Goal: Task Accomplishment & Management: Complete application form

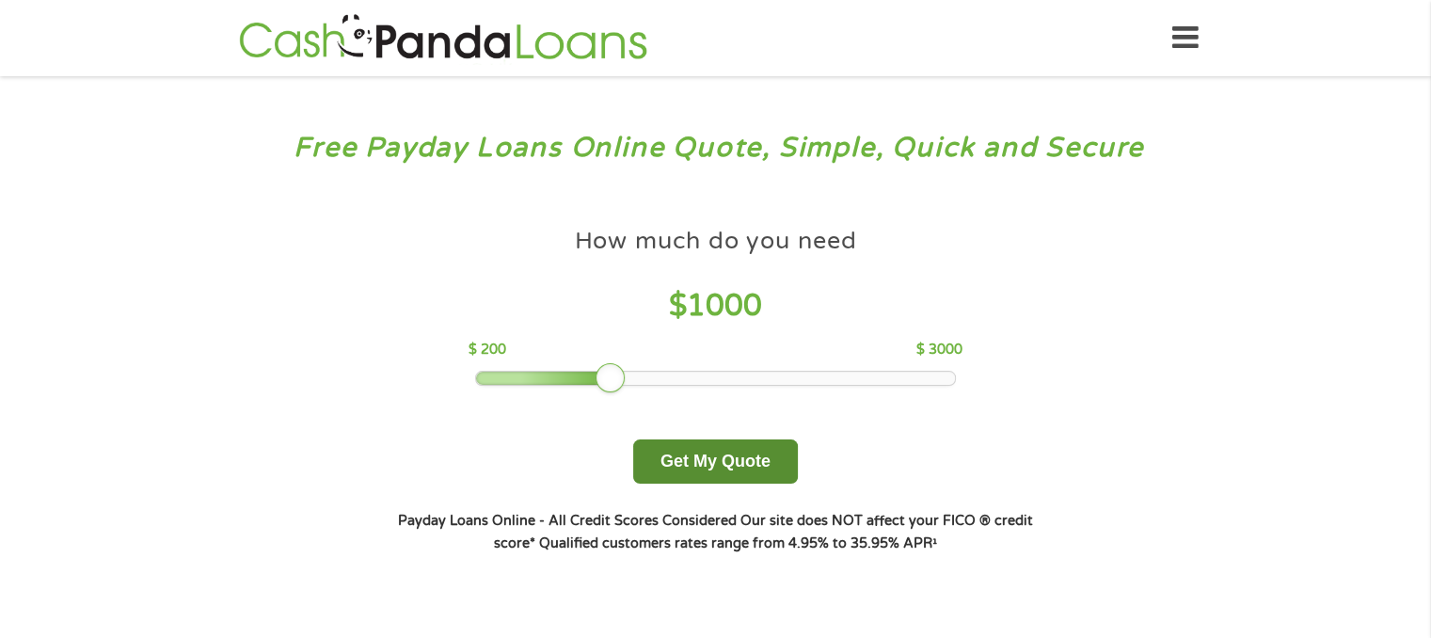
click at [730, 460] on button "Get My Quote" at bounding box center [715, 461] width 165 height 44
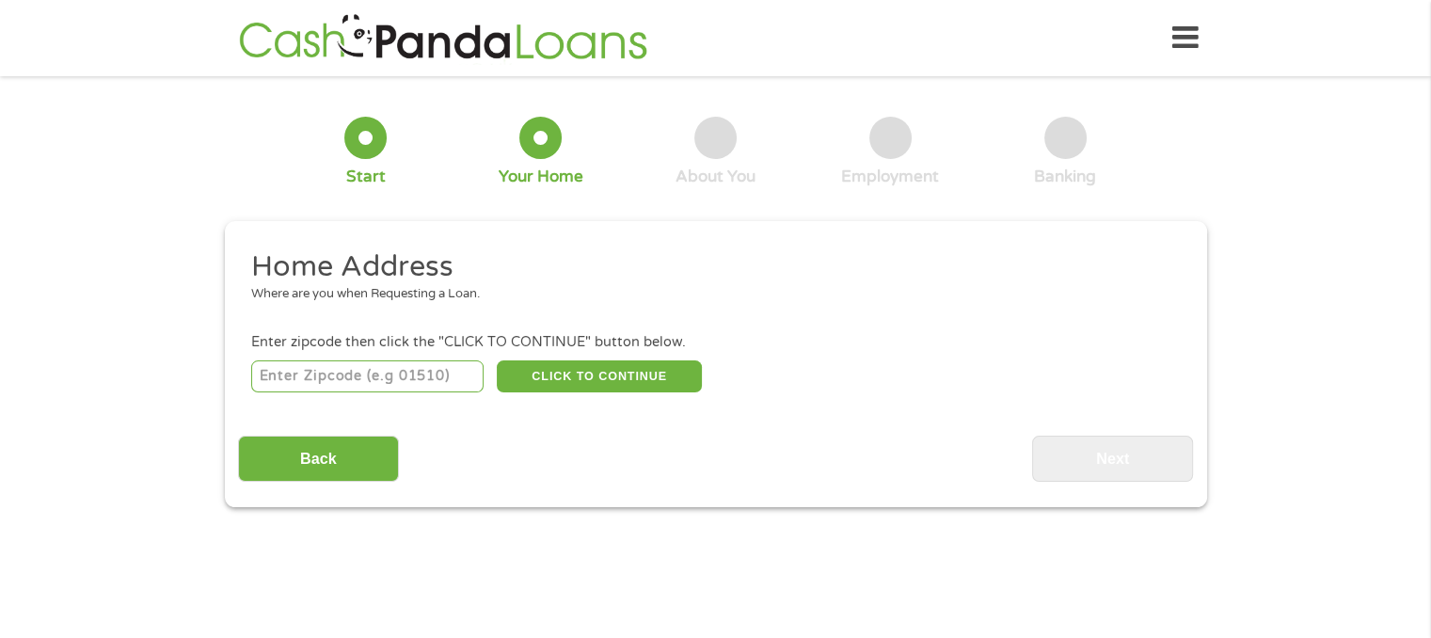
click at [404, 377] on input "number" at bounding box center [367, 376] width 232 height 32
type input "10302"
type input "1"
type input "30038"
click at [614, 396] on div "Home Address Where are you when Requesting a Loan. Enter zipcode then click the…" at bounding box center [715, 364] width 955 height 233
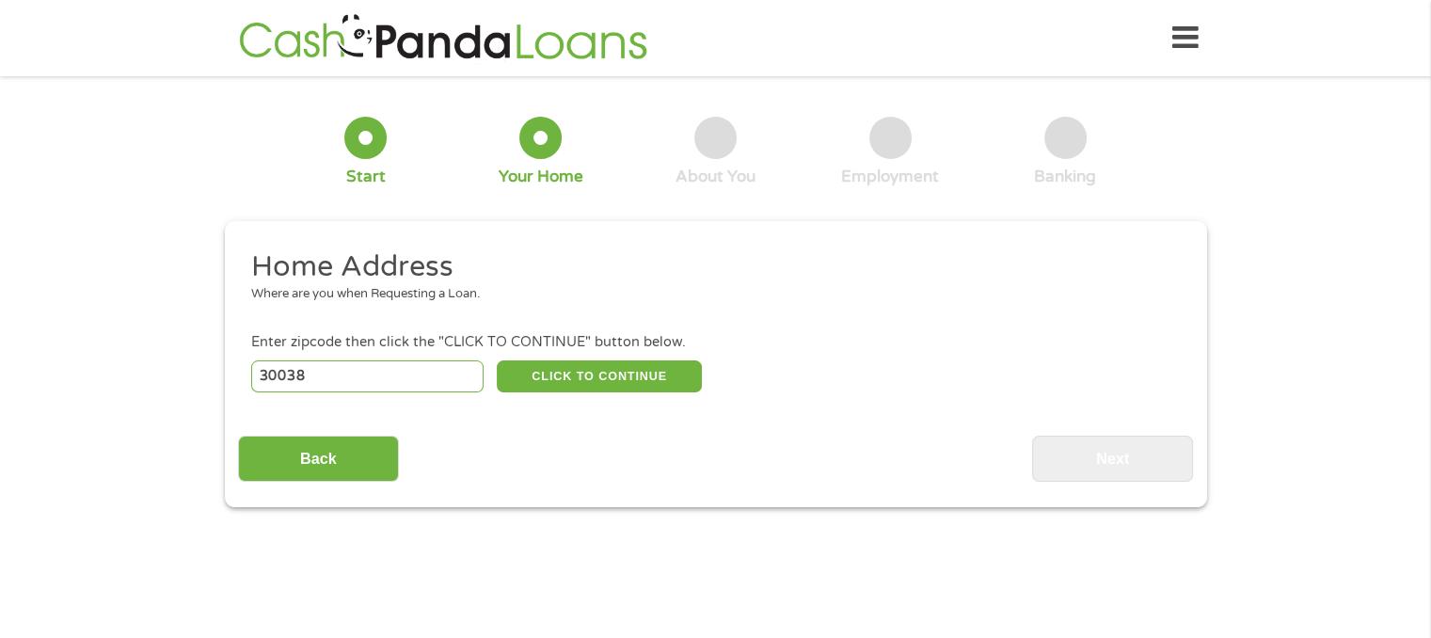
click at [608, 357] on div "30038 CLICK TO CONTINUE Please recheck your Zipcode, it seems to be Incorrect" at bounding box center [715, 376] width 928 height 39
click at [617, 375] on button "CLICK TO CONTINUE" at bounding box center [599, 376] width 205 height 32
type input "30038"
type input "Lithonia"
select select "[US_STATE]"
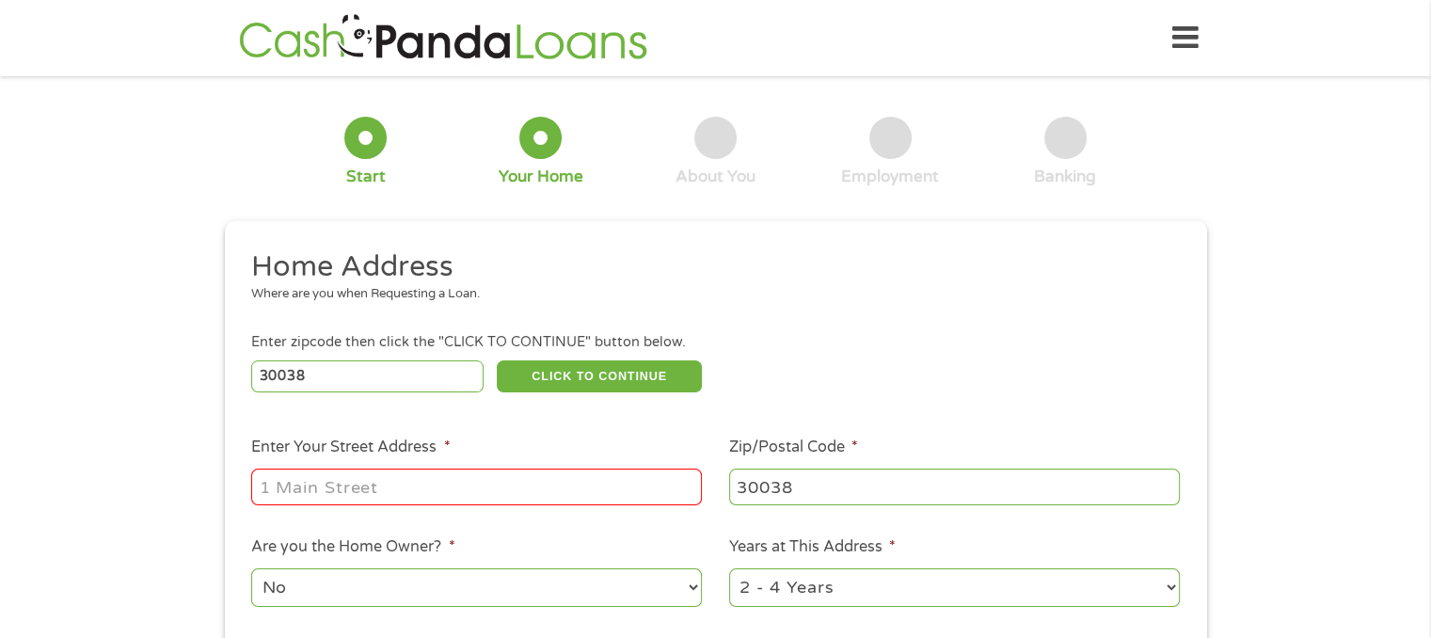
click at [428, 489] on input "Enter Your Street Address *" at bounding box center [476, 487] width 451 height 36
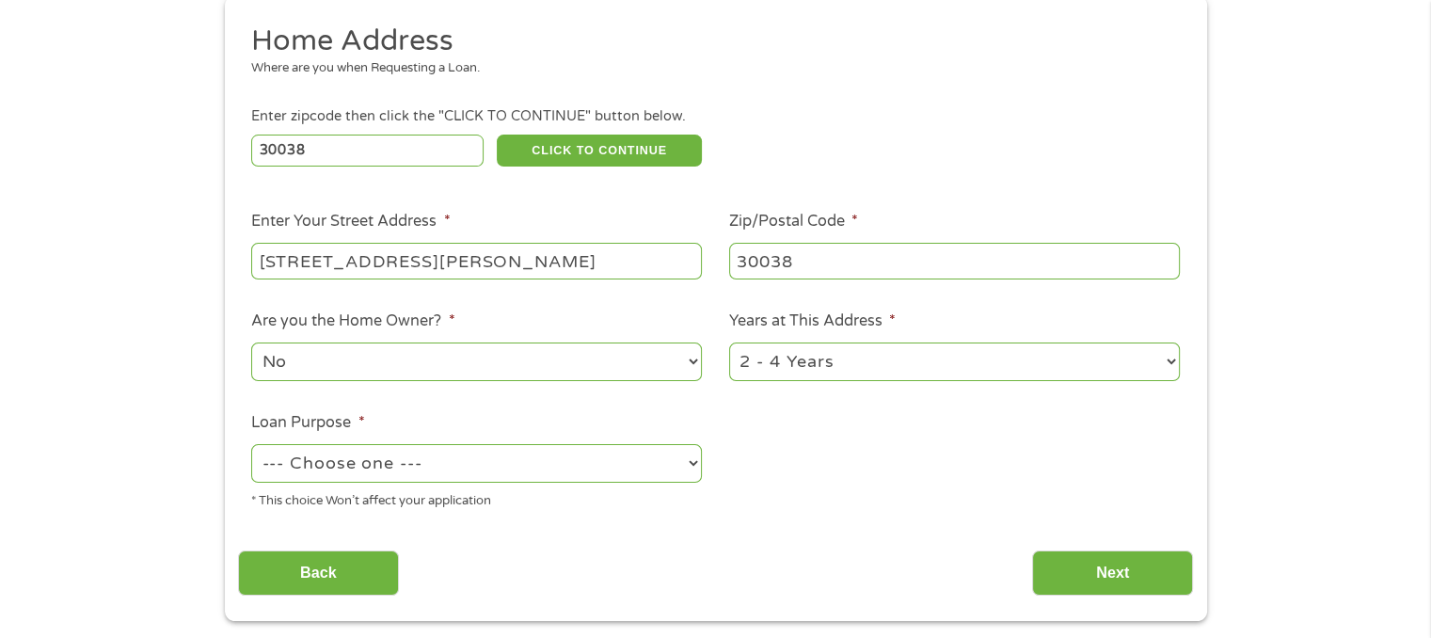
scroll to position [229, 0]
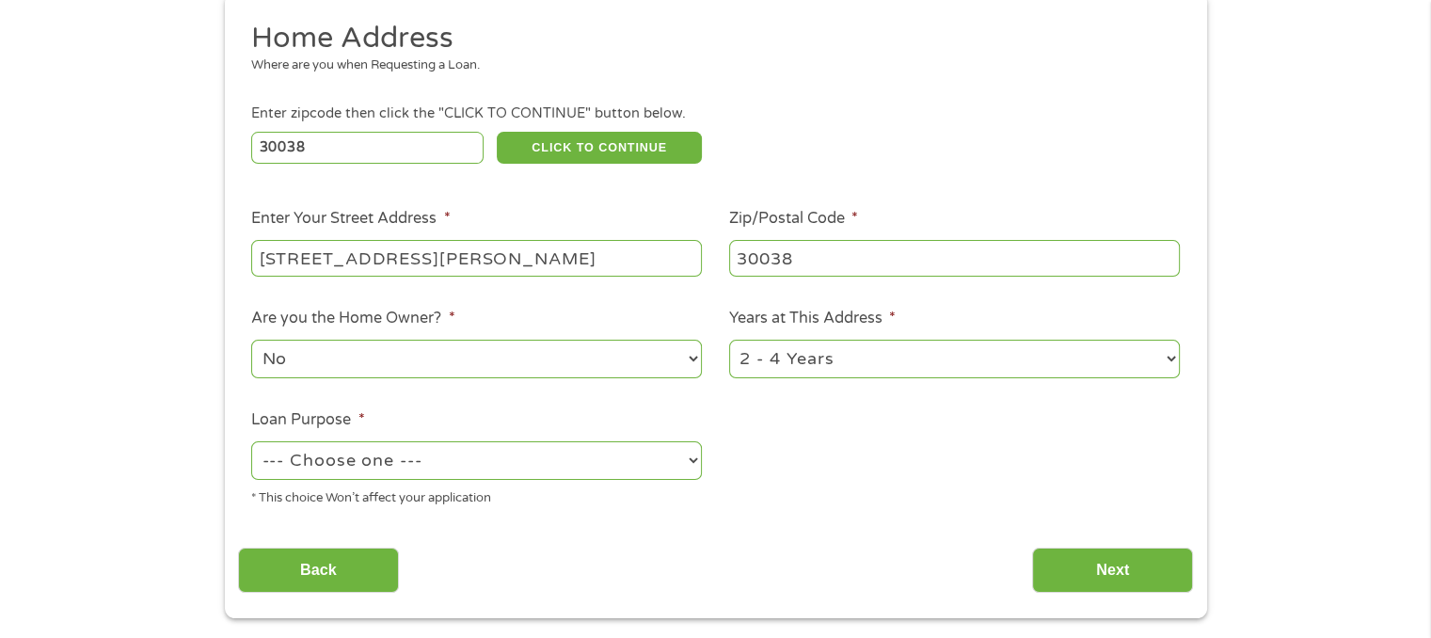
type input "[STREET_ADDRESS][PERSON_NAME]"
click at [892, 345] on select "1 Year or less 1 - 2 Years 2 - 4 Years Over 4 Years" at bounding box center [954, 359] width 451 height 39
select select "60months"
click at [729, 342] on select "1 Year or less 1 - 2 Years 2 - 4 Years Over 4 Years" at bounding box center [954, 359] width 451 height 39
click at [462, 466] on select "--- Choose one --- Pay Bills Debt Consolidation Home Improvement Major Purchase…" at bounding box center [476, 460] width 451 height 39
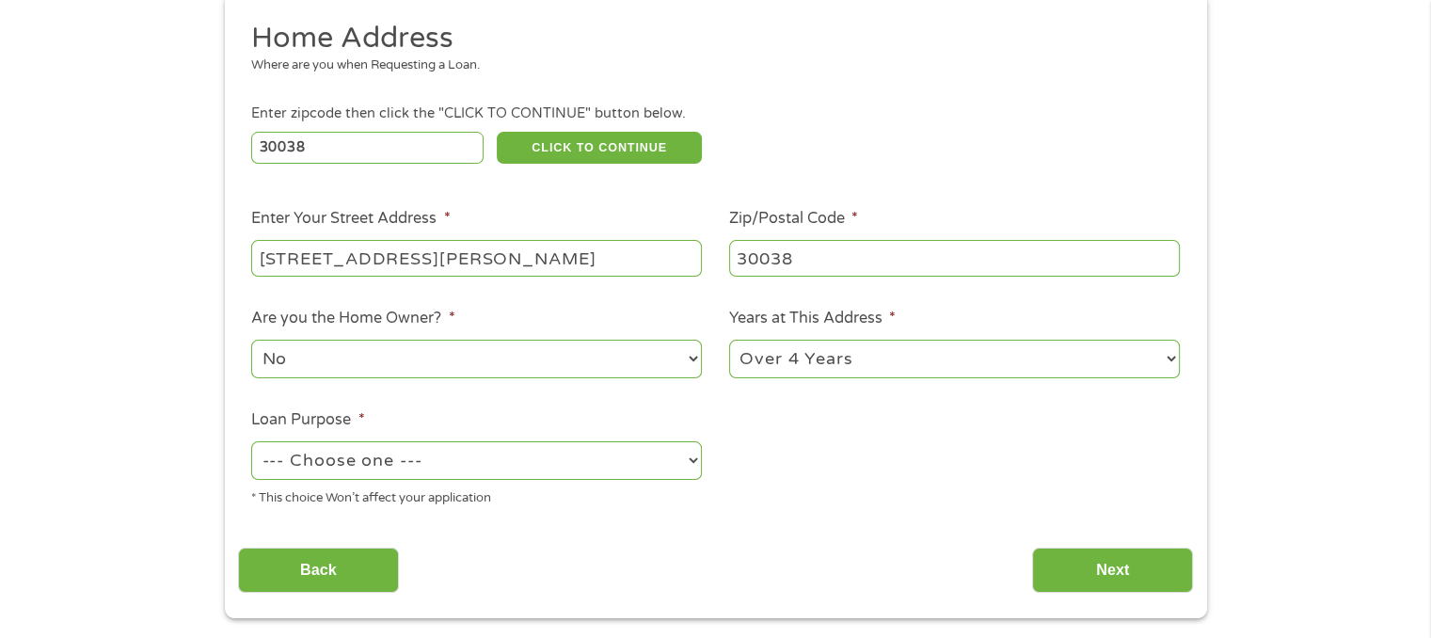
select select "other"
click at [251, 443] on select "--- Choose one --- Pay Bills Debt Consolidation Home Improvement Major Purchase…" at bounding box center [476, 460] width 451 height 39
click at [1166, 572] on input "Next" at bounding box center [1112, 571] width 161 height 46
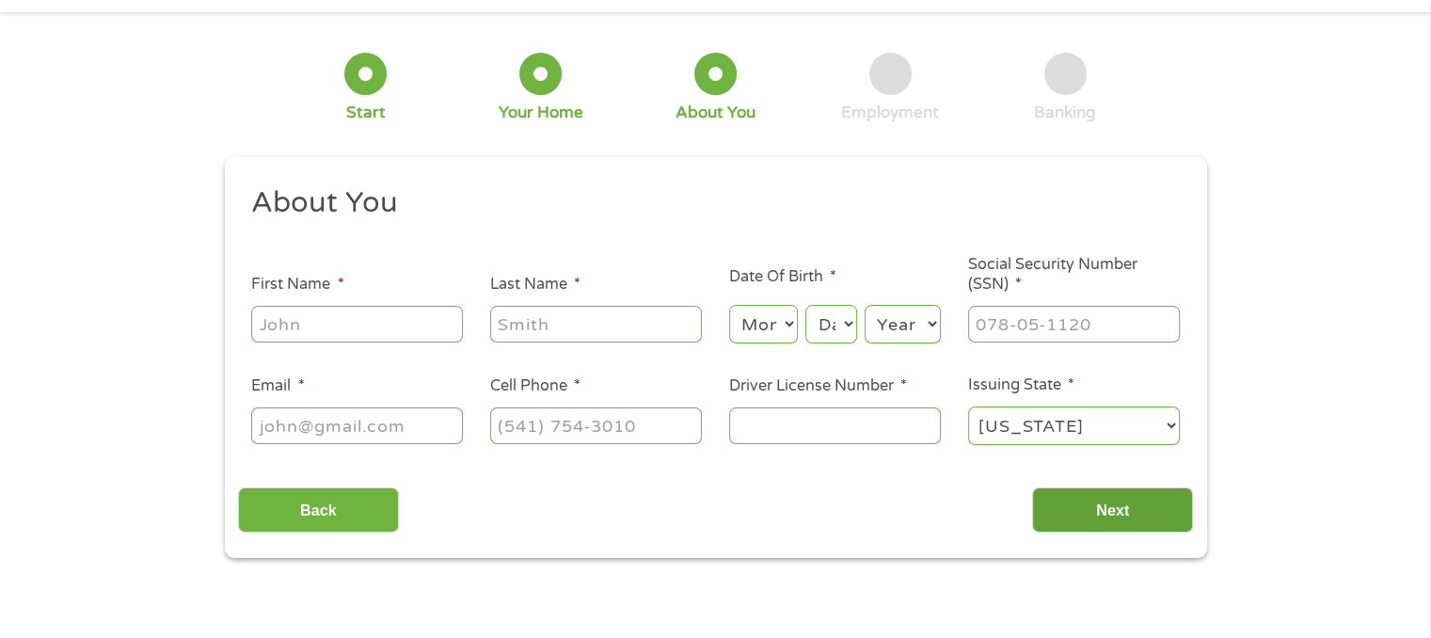
scroll to position [0, 0]
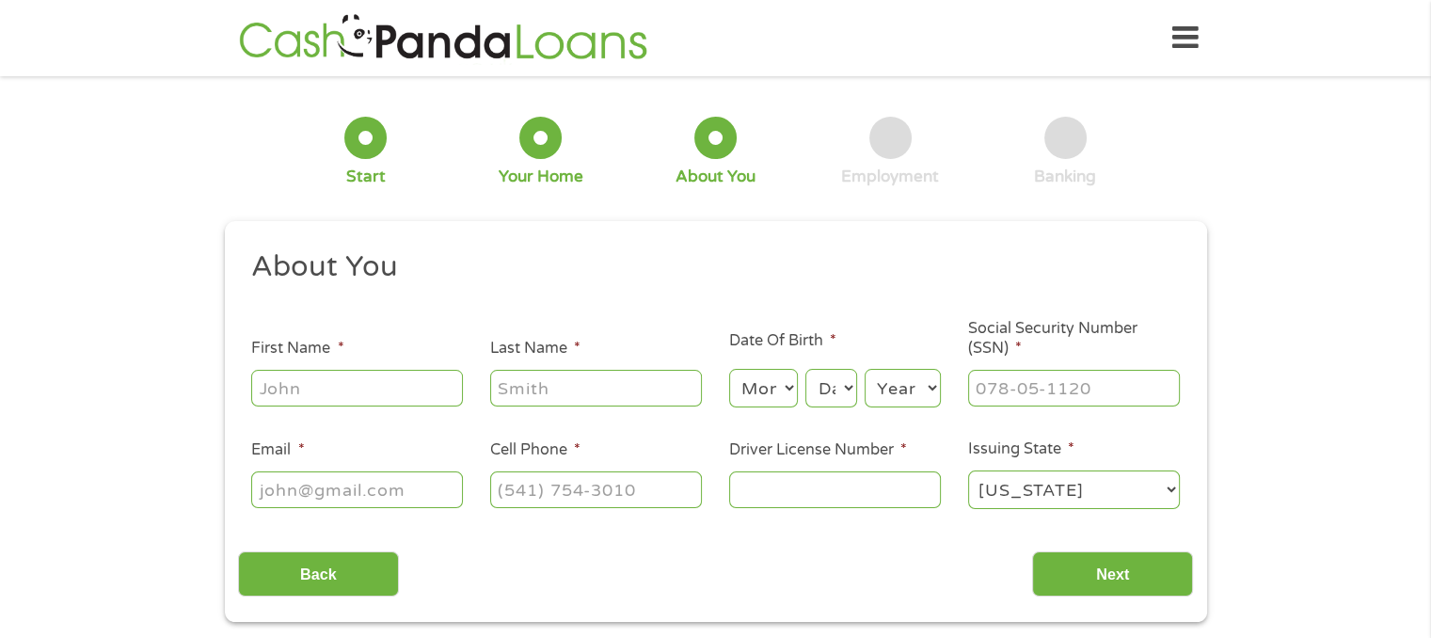
click at [345, 386] on input "First Name *" at bounding box center [357, 388] width 212 height 36
click at [268, 394] on input "[PERSON_NAME]" at bounding box center [357, 388] width 212 height 36
type input "[PERSON_NAME]"
click at [533, 399] on input "Last Name *" at bounding box center [596, 388] width 212 height 36
type input "[PERSON_NAME]"
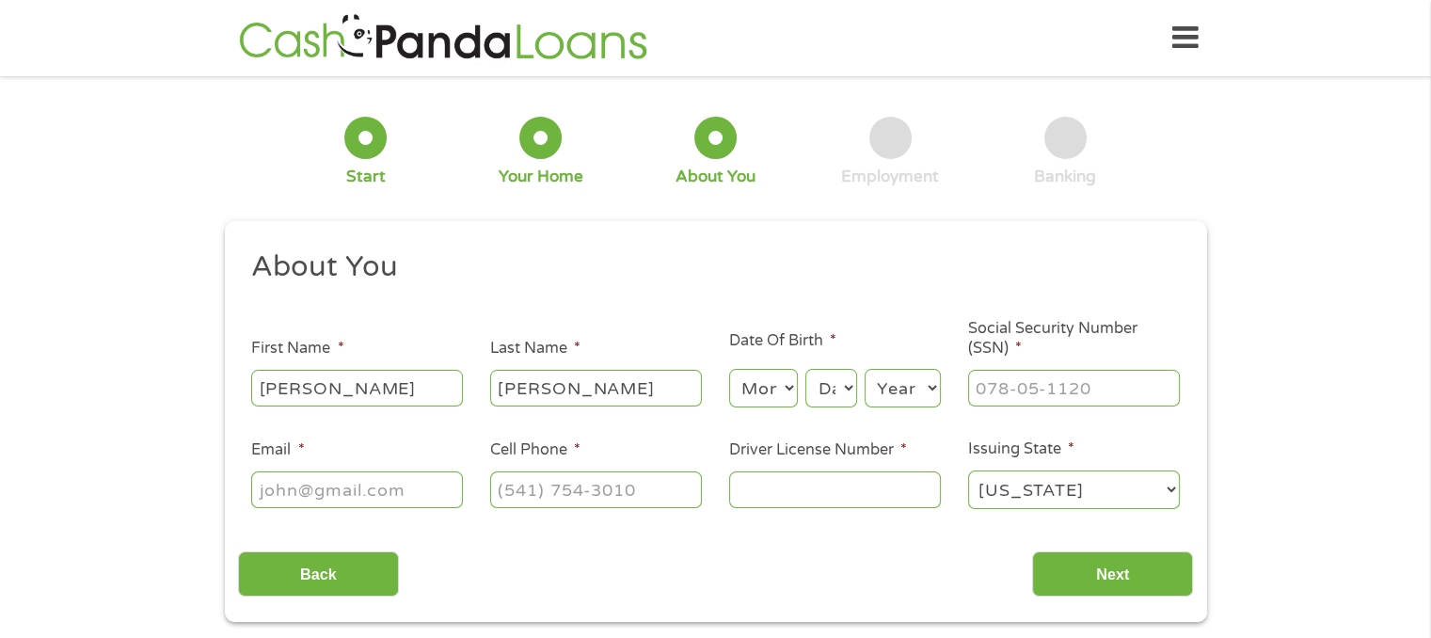
click at [768, 392] on select "Month 1 2 3 4 5 6 7 8 9 10 11 12" at bounding box center [763, 388] width 69 height 39
select select "3"
click at [729, 370] on select "Month 1 2 3 4 5 6 7 8 9 10 11 12" at bounding box center [763, 388] width 69 height 39
drag, startPoint x: 835, startPoint y: 358, endPoint x: 837, endPoint y: 375, distance: 17.0
click at [836, 358] on li "Date Of Birth * Month Month 1 2 3 4 5 6 7 8 9 10 11 12 Day Day 1 2 3 4 5 6 7 8 …" at bounding box center [834, 369] width 239 height 81
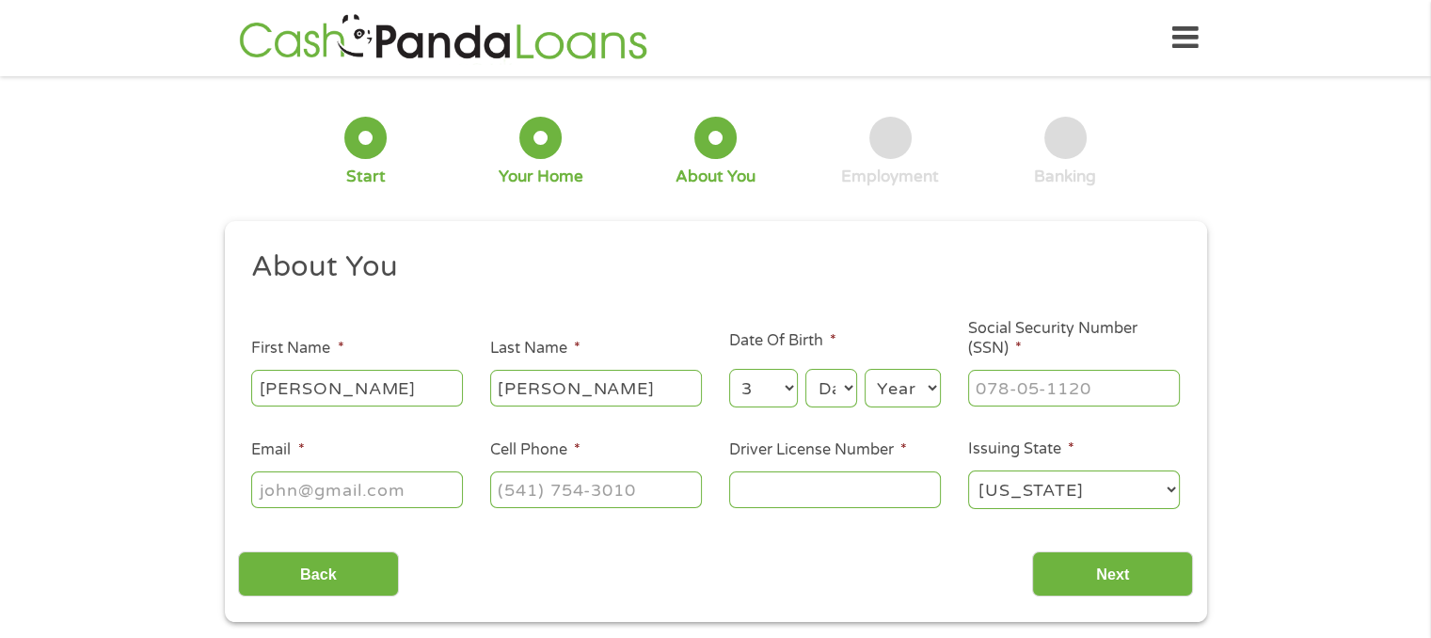
click at [840, 395] on select "Day 1 2 3 4 5 6 7 8 9 10 11 12 13 14 15 16 17 18 19 20 21 22 23 24 25 26 27 28 …" at bounding box center [830, 388] width 51 height 39
select select "1"
click at [805, 370] on select "Day 1 2 3 4 5 6 7 8 9 10 11 12 13 14 15 16 17 18 19 20 21 22 23 24 25 26 27 28 …" at bounding box center [830, 388] width 51 height 39
click at [922, 382] on select "Year [DATE] 2006 2005 2004 2003 2002 2001 2000 1999 1998 1997 1996 1995 1994 19…" at bounding box center [903, 388] width 76 height 39
select select "1992"
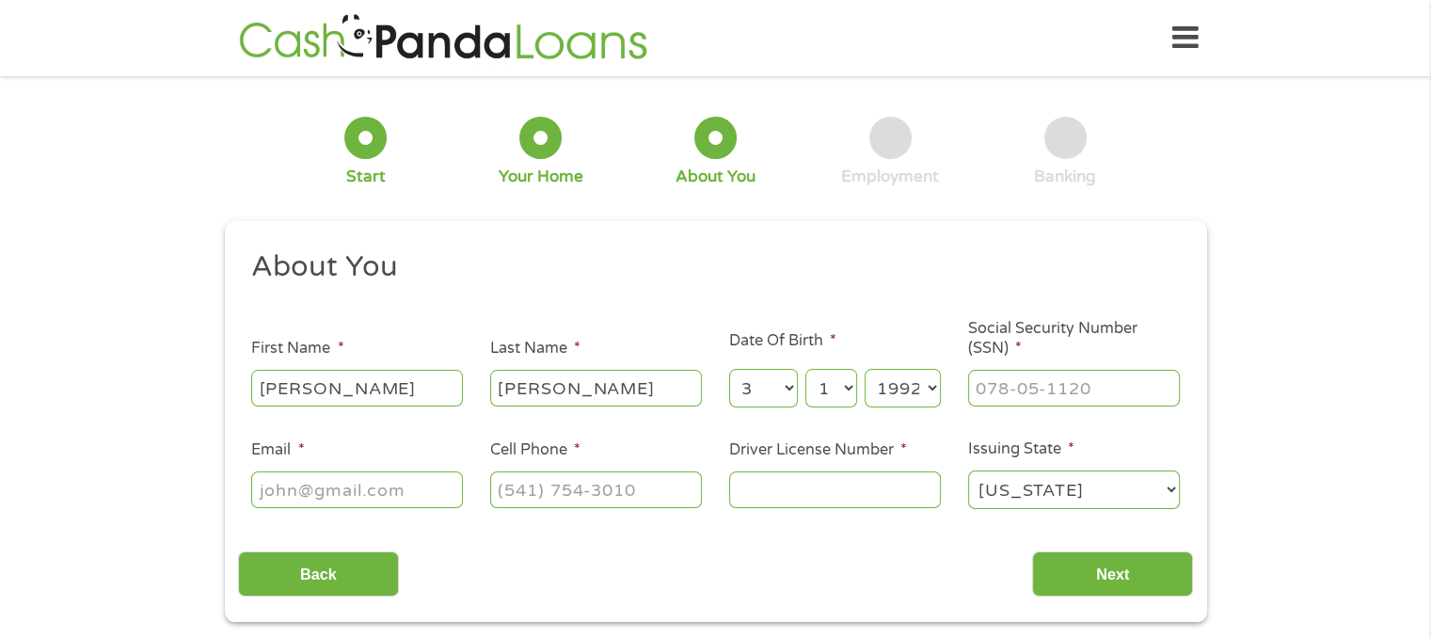
click at [865, 370] on select "Year [DATE] 2006 2005 2004 2003 2002 2001 2000 1999 1998 1997 1996 1995 1994 19…" at bounding box center [903, 388] width 76 height 39
click at [1008, 384] on input "___-__-____" at bounding box center [1074, 388] width 212 height 36
type input "079-80-6946"
click at [325, 498] on input "Email *" at bounding box center [357, 489] width 212 height 36
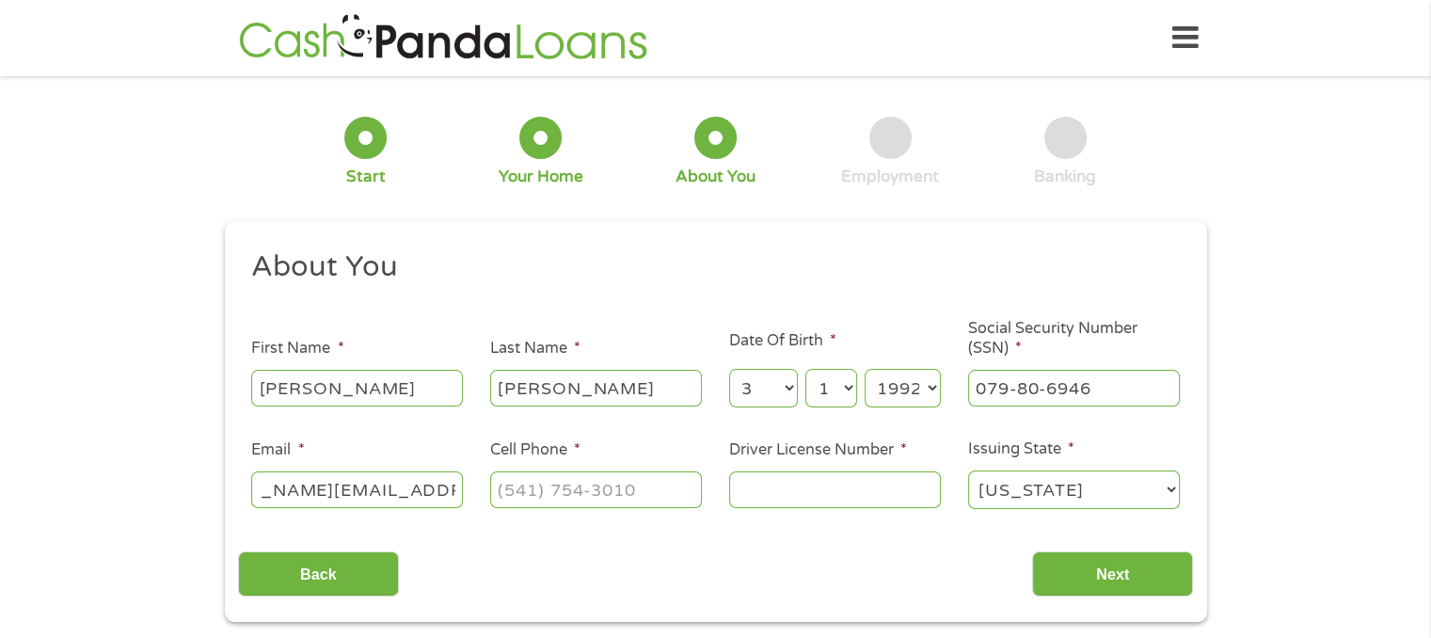
type input "[PERSON_NAME][EMAIL_ADDRESS][PERSON_NAME][DOMAIN_NAME]"
click at [686, 620] on div "This field is hidden when viewing the form gclid EAIaIQobChMIpPKQhZOLjwMVcIlaBR…" at bounding box center [716, 422] width 982 height 402
click at [591, 497] on input "(___) ___-____" at bounding box center [596, 489] width 212 height 36
click at [518, 491] on input "(___) ___-____" at bounding box center [596, 489] width 212 height 36
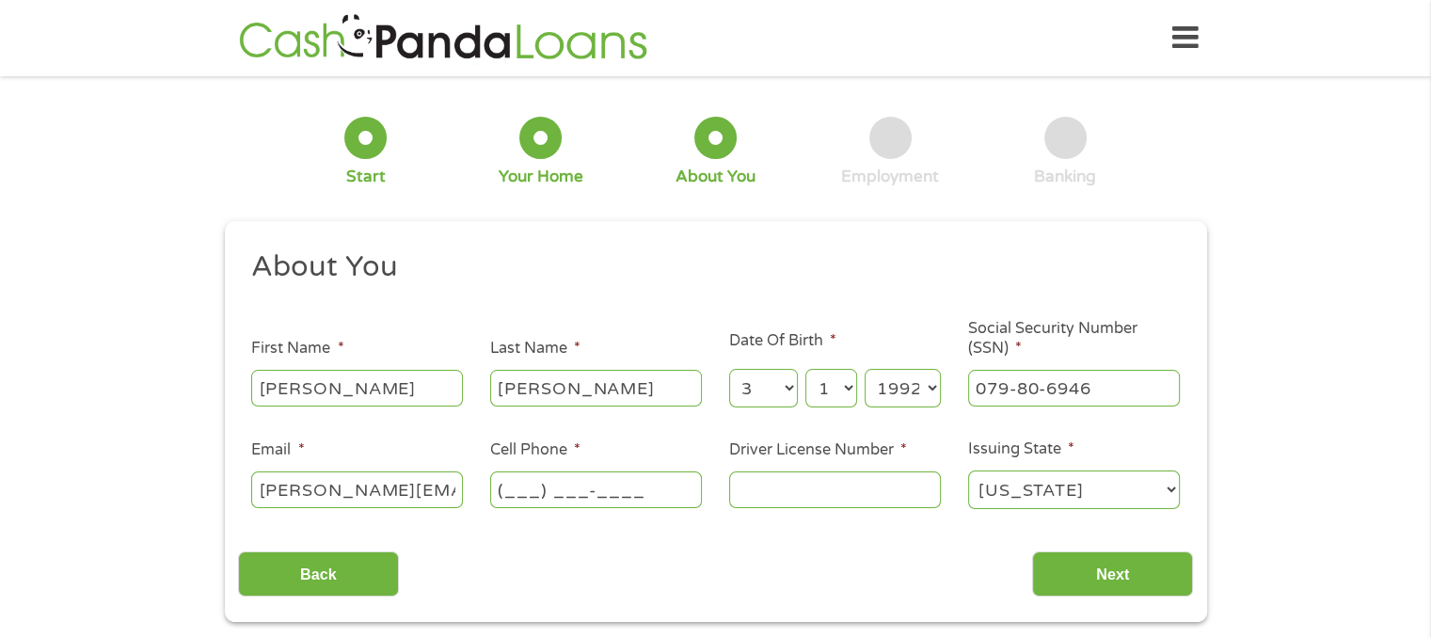
click at [519, 491] on input "(___) ___-____" at bounding box center [596, 489] width 212 height 36
type input "[PHONE_NUMBER]"
click at [891, 494] on input "Driver License Number *" at bounding box center [835, 489] width 212 height 36
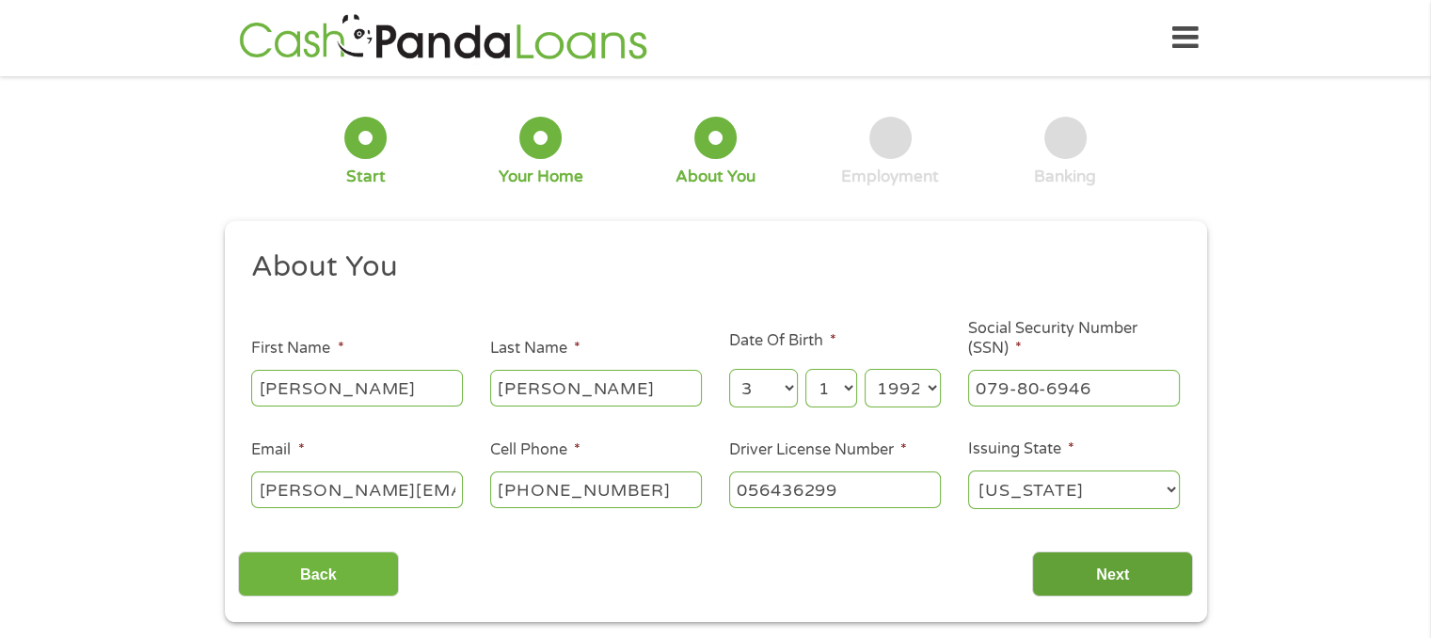
type input "056436299"
click at [1153, 579] on input "Next" at bounding box center [1112, 574] width 161 height 46
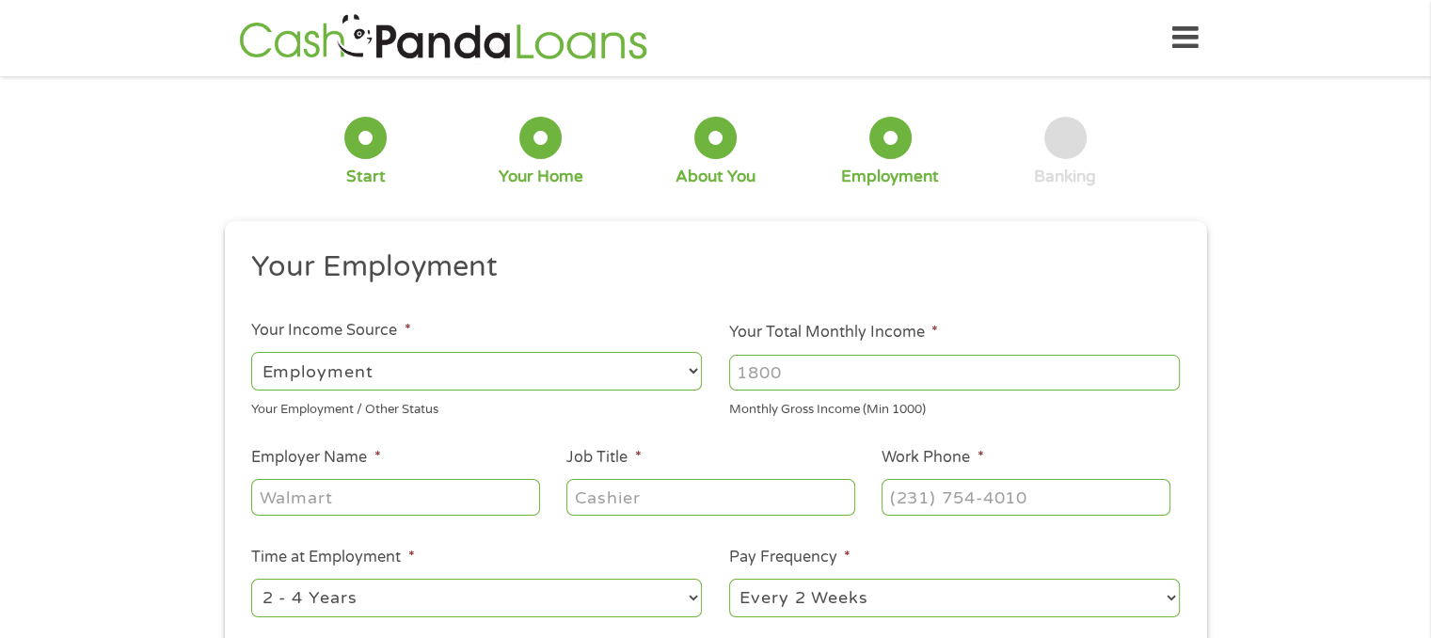
scroll to position [8, 8]
click at [921, 351] on div at bounding box center [954, 372] width 451 height 43
click at [921, 366] on input "Your Total Monthly Income *" at bounding box center [954, 373] width 451 height 36
type input "5500"
click at [444, 489] on input "Employer Name *" at bounding box center [395, 497] width 288 height 36
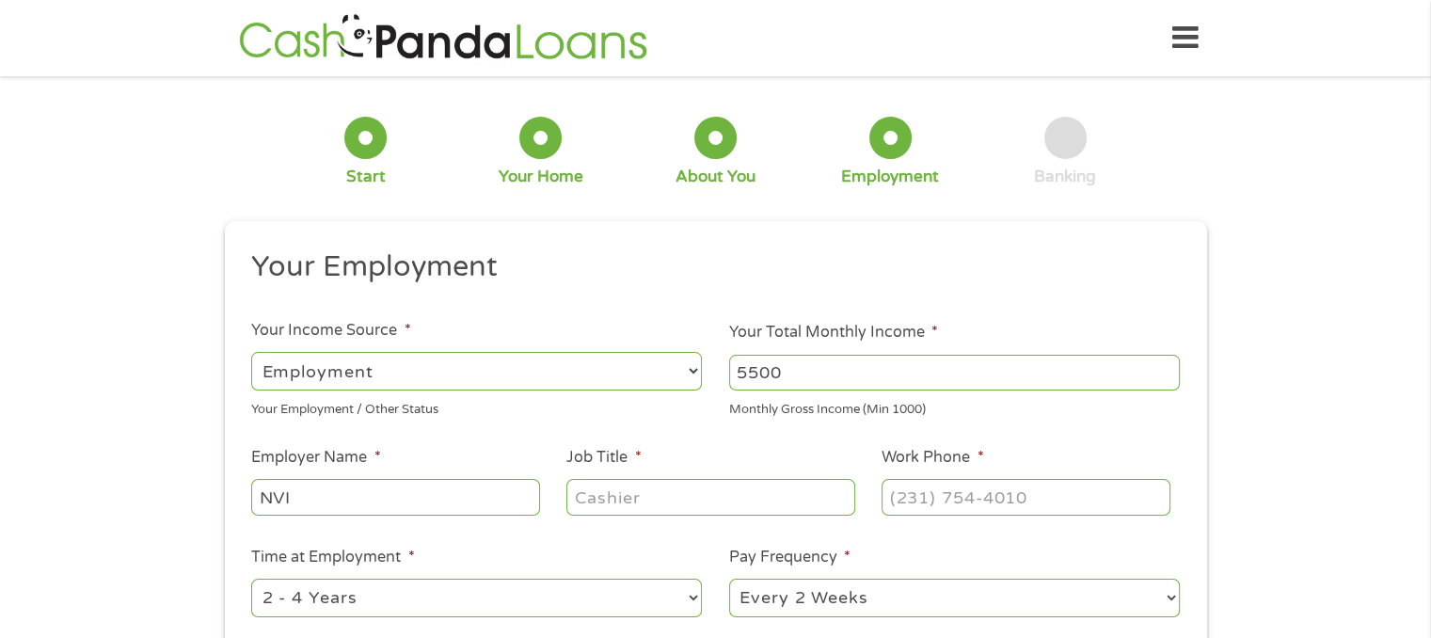
type input "NVI"
click at [598, 490] on input "Job Title *" at bounding box center [710, 497] width 288 height 36
type input "Cash Poster"
click at [982, 491] on input "(___) ___-____" at bounding box center [1026, 497] width 288 height 36
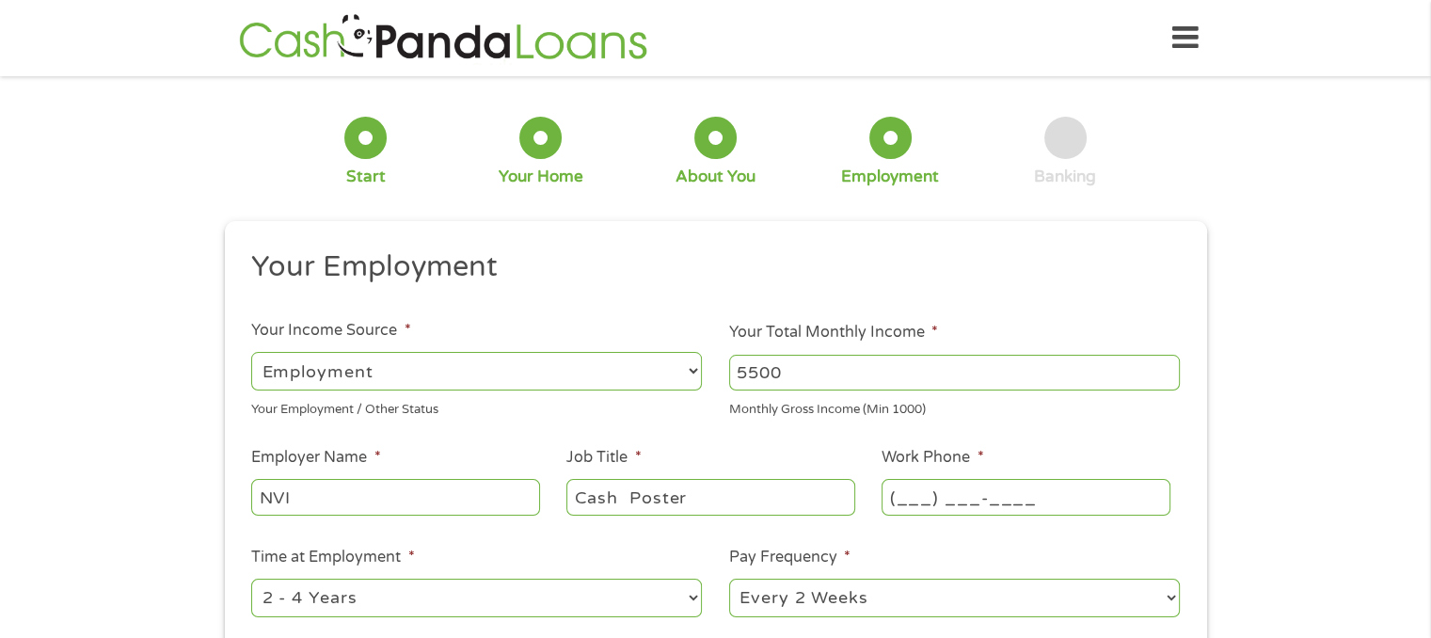
click at [902, 493] on input "(___) ___-____" at bounding box center [1026, 497] width 288 height 36
type input "[PHONE_NUMBER]"
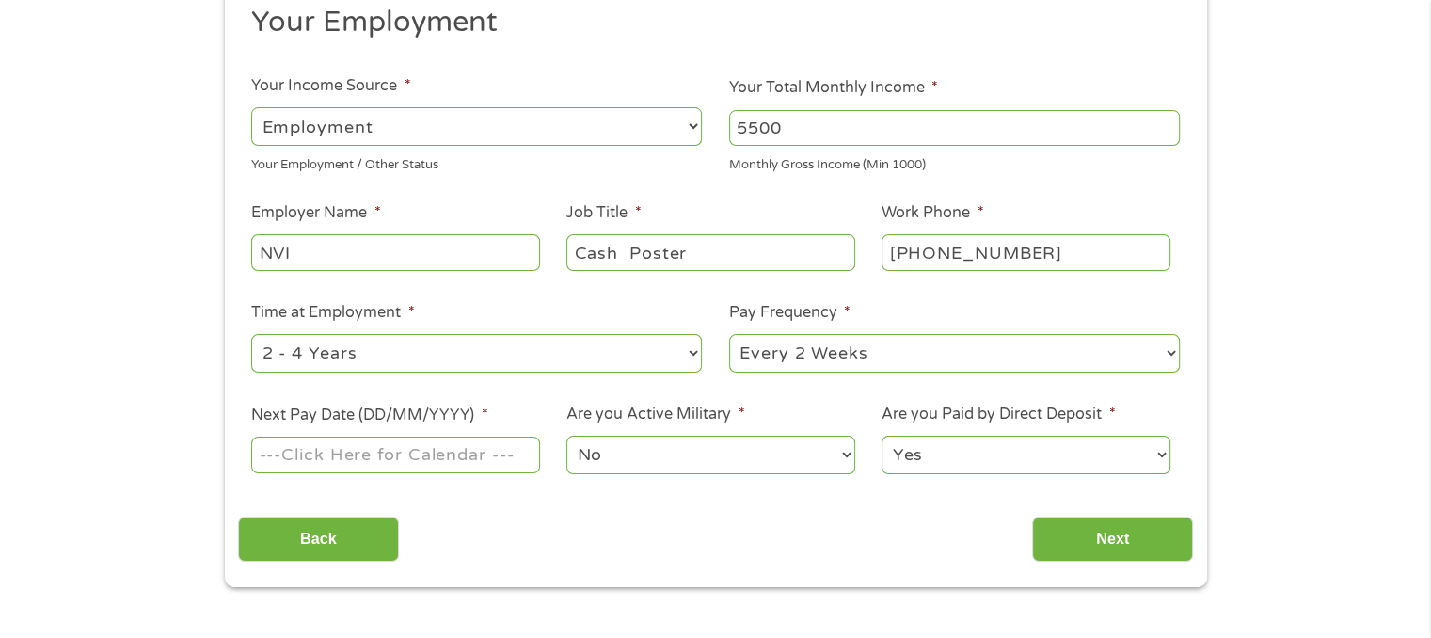
scroll to position [263, 0]
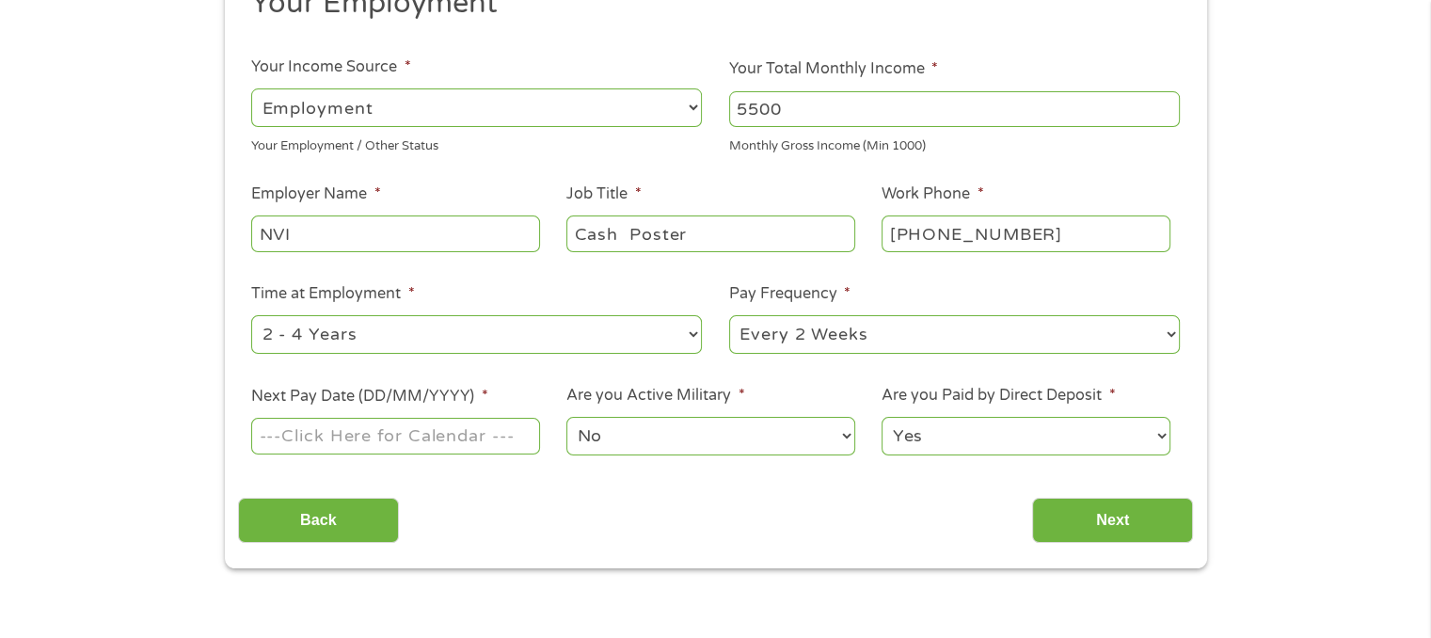
click at [696, 334] on select "--- Choose one --- 1 Year or less 1 - 2 Years 2 - 4 Years Over 4 Years" at bounding box center [476, 334] width 451 height 39
select select "60months"
click at [251, 315] on select "--- Choose one --- 1 Year or less 1 - 2 Years 2 - 4 Years Over 4 Years" at bounding box center [476, 334] width 451 height 39
click at [425, 441] on input "Next Pay Date (DD/MM/YYYY) *" at bounding box center [395, 436] width 288 height 36
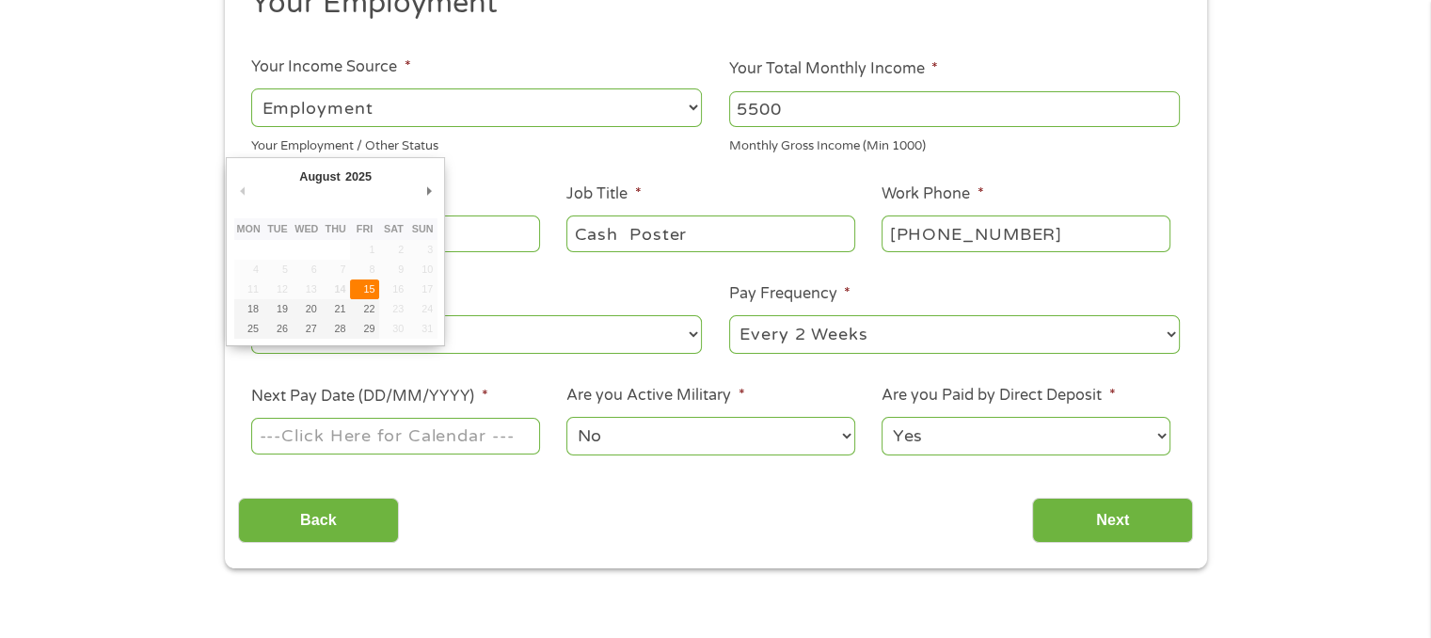
type input "[DATE]"
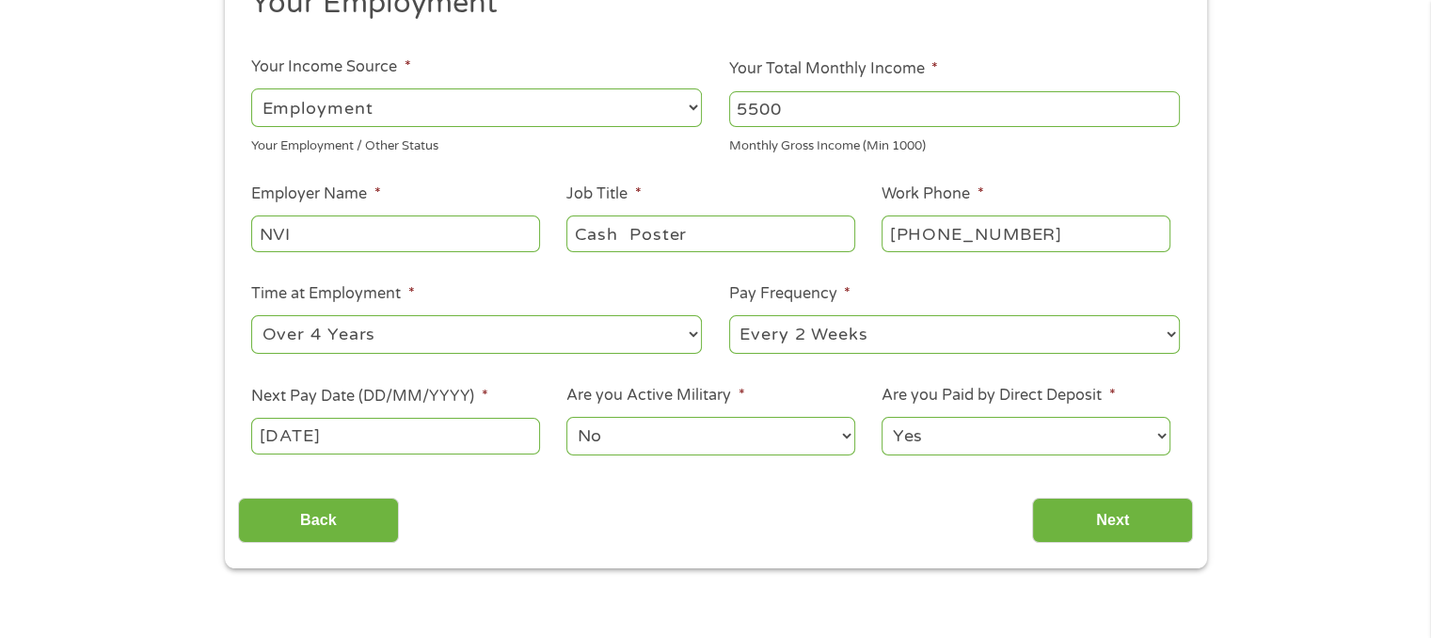
click at [629, 437] on select "No Yes" at bounding box center [710, 436] width 288 height 39
click at [628, 437] on select "No Yes" at bounding box center [710, 436] width 288 height 39
click at [1150, 518] on input "Next" at bounding box center [1112, 521] width 161 height 46
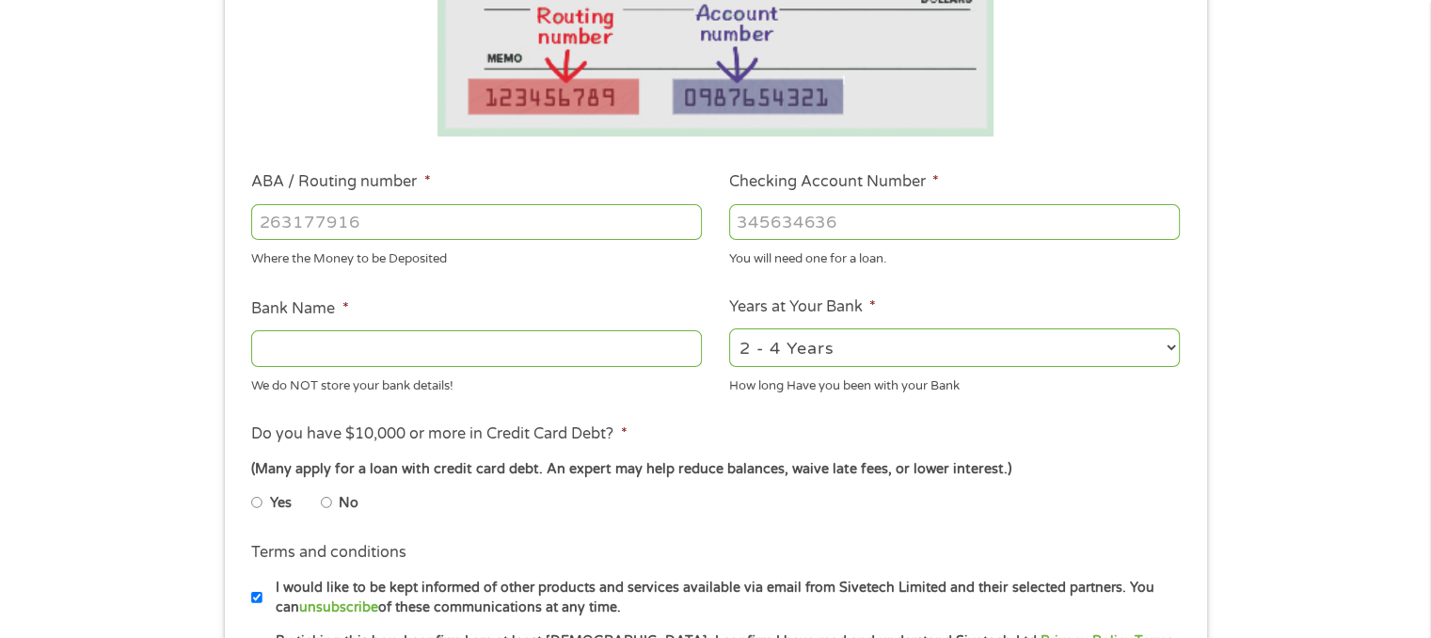
scroll to position [444, 0]
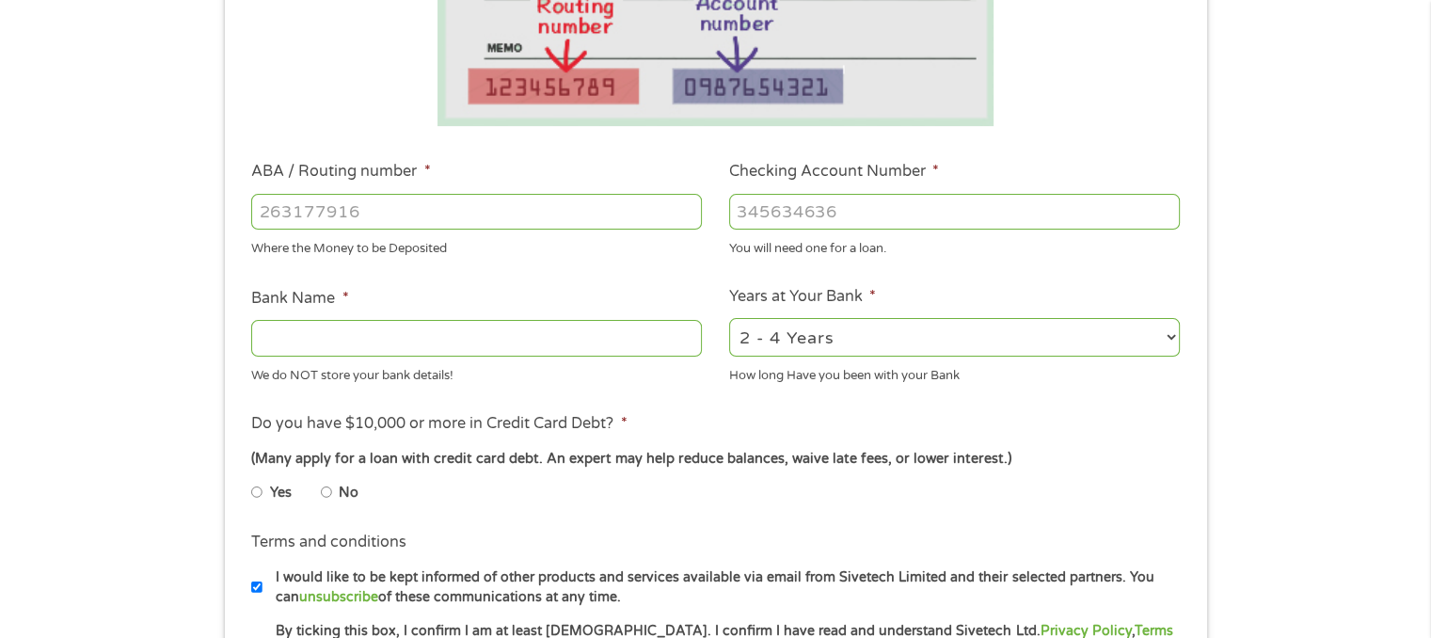
click at [290, 214] on input "ABA / Routing number *" at bounding box center [476, 212] width 451 height 36
type input "061000227"
type input "[PERSON_NAME] FARGO BANK"
type input "061000227"
click at [951, 198] on input "Checking Account Number *" at bounding box center [954, 212] width 451 height 36
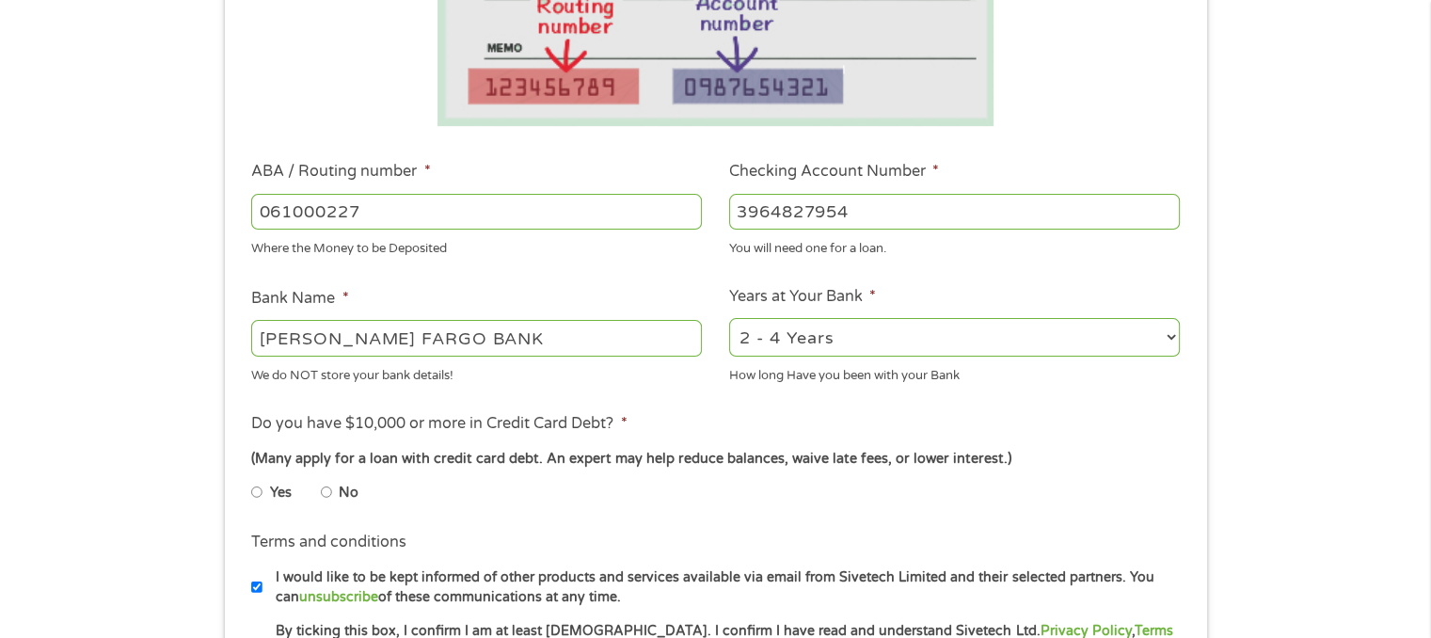
type input "3964827954"
click at [882, 340] on select "2 - 4 Years 6 - 12 Months 1 - 2 Years Over 4 Years" at bounding box center [954, 337] width 451 height 39
click at [1001, 346] on select "2 - 4 Years 6 - 12 Months 1 - 2 Years Over 4 Years" at bounding box center [954, 337] width 451 height 39
select select "12months"
click at [729, 319] on select "2 - 4 Years 6 - 12 Months 1 - 2 Years Over 4 Years" at bounding box center [954, 337] width 451 height 39
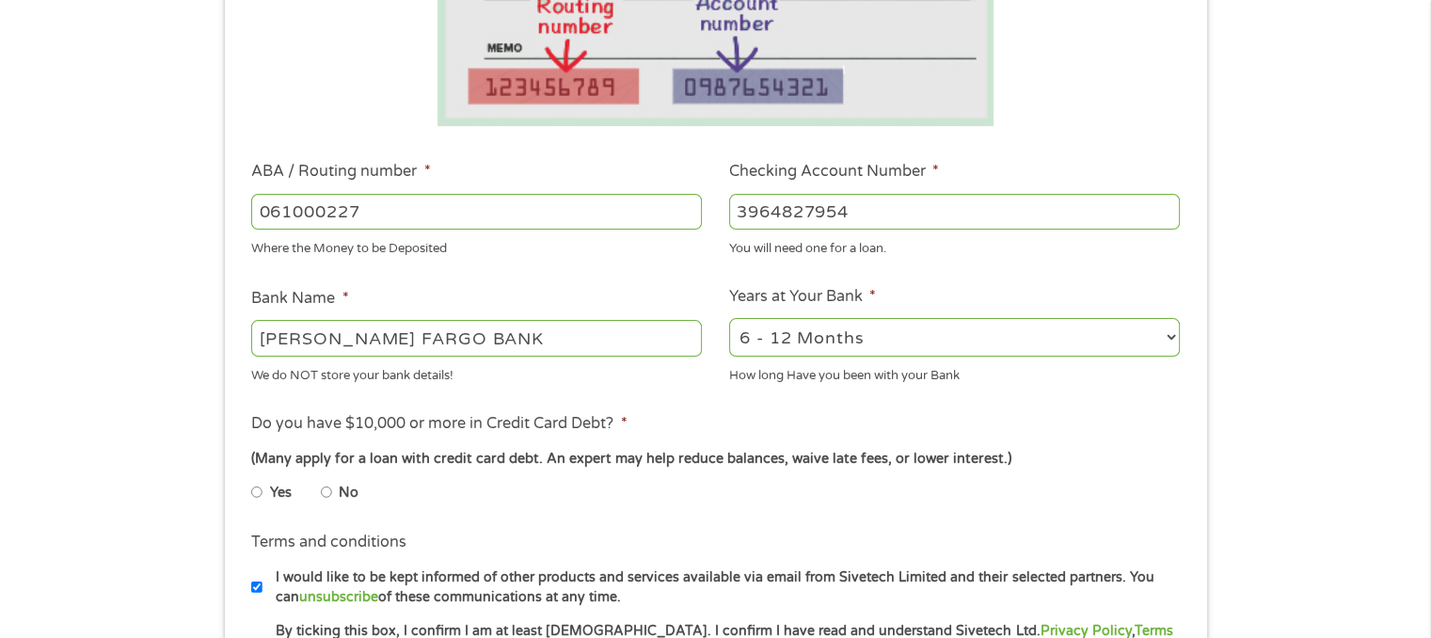
click at [328, 496] on input "No" at bounding box center [326, 492] width 11 height 30
radio input "true"
click at [906, 317] on div "2 - 4 Years 6 - 12 Months 1 - 2 Years Over 4 Years" at bounding box center [954, 337] width 451 height 45
click at [908, 340] on select "2 - 4 Years 6 - 12 Months 1 - 2 Years Over 4 Years" at bounding box center [954, 337] width 451 height 39
select select "48months"
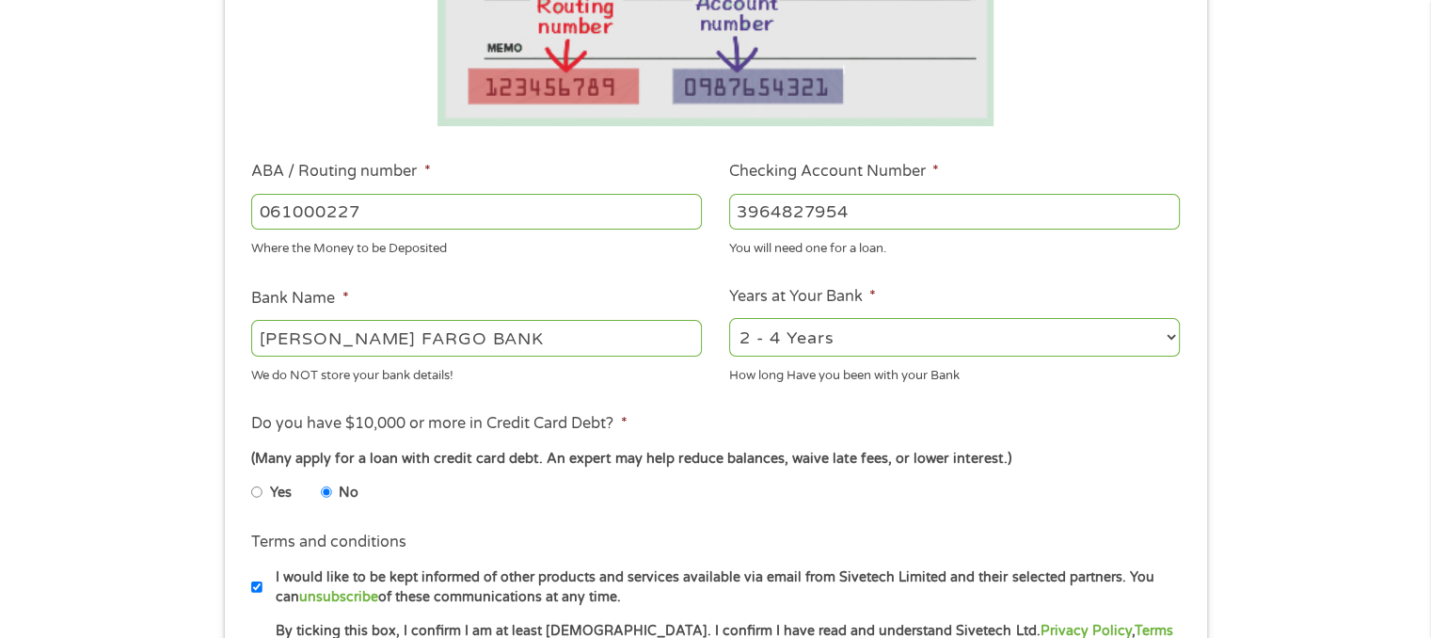
click at [729, 319] on select "2 - 4 Years 6 - 12 Months 1 - 2 Years Over 4 Years" at bounding box center [954, 337] width 451 height 39
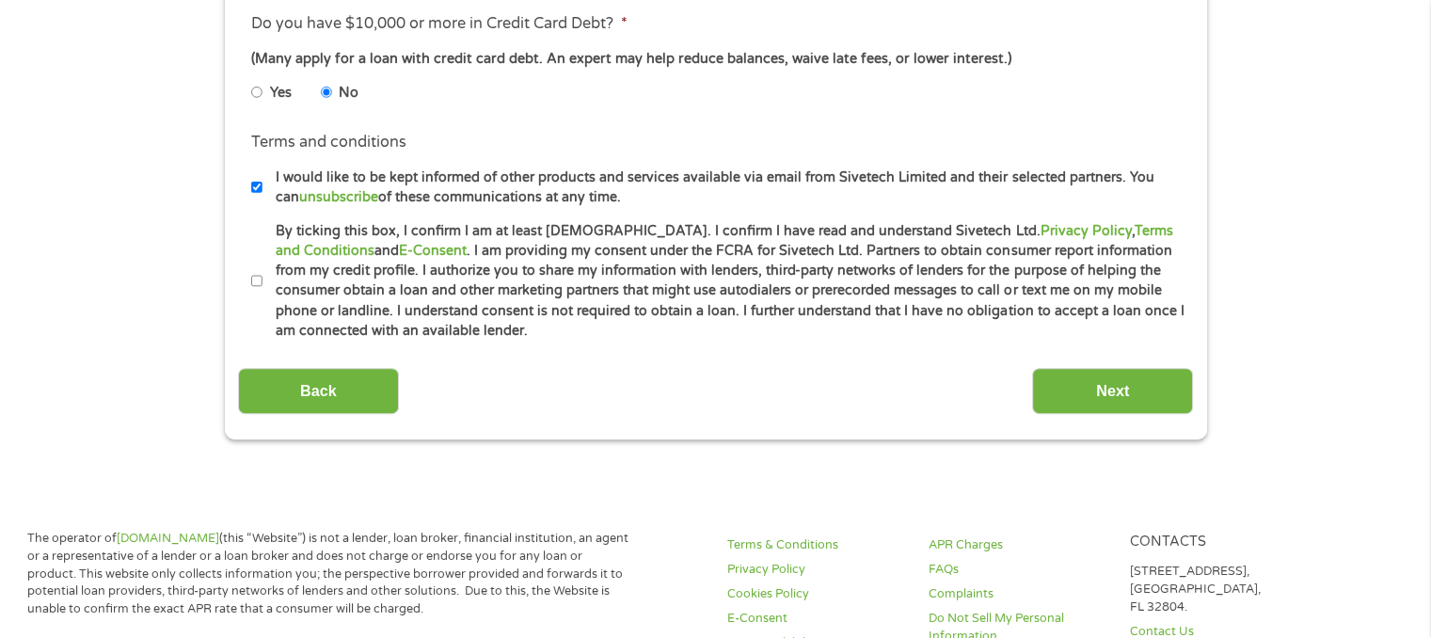
scroll to position [907, 0]
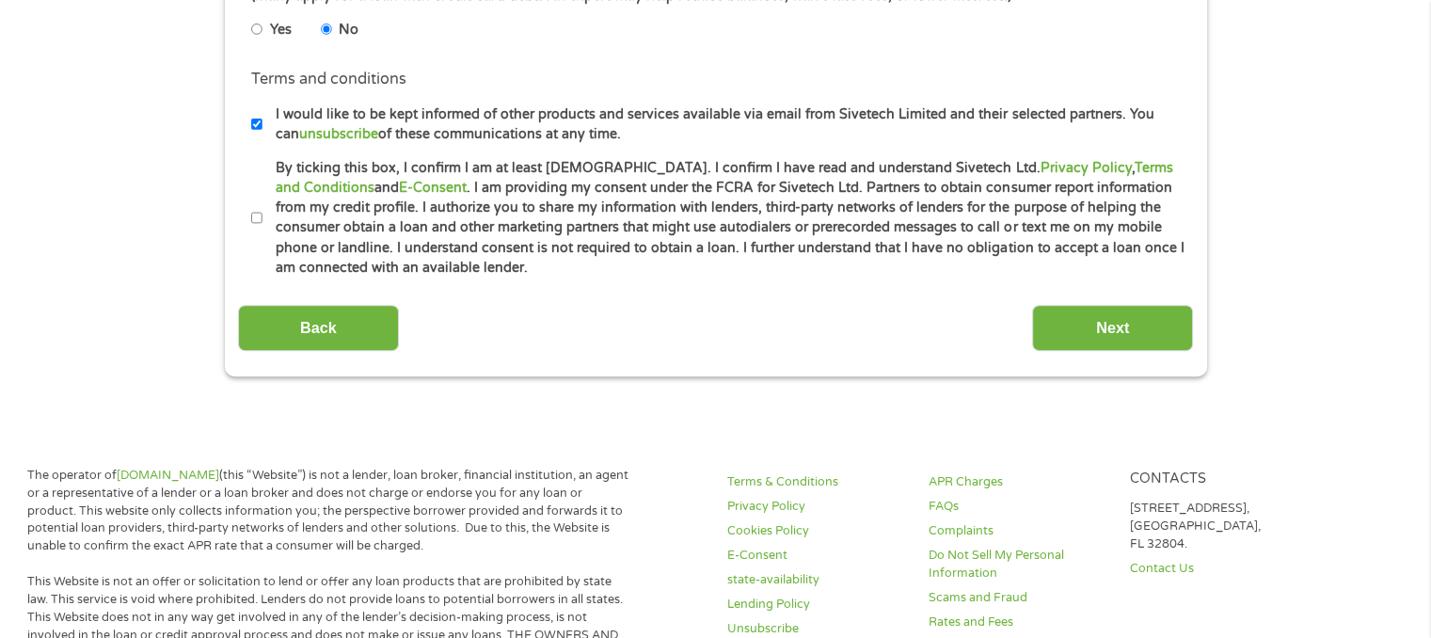
click at [246, 214] on li "Terms and conditions * By ticking this box, I confirm I am at least [DEMOGRAPHI…" at bounding box center [715, 218] width 955 height 120
click at [261, 215] on li "By ticking this box, I confirm I am at least [DEMOGRAPHIC_DATA]. I confirm I ha…" at bounding box center [722, 218] width 942 height 120
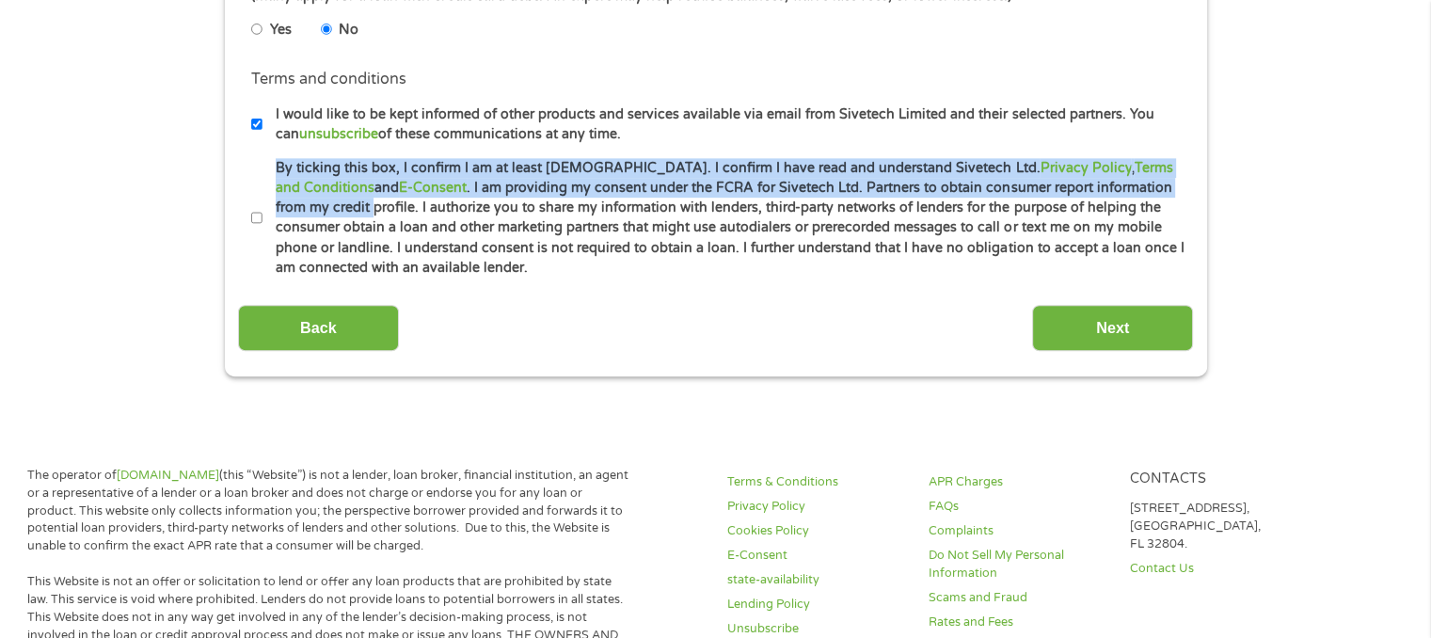
click at [255, 219] on input "By ticking this box, I confirm I am at least [DEMOGRAPHIC_DATA]. I confirm I ha…" at bounding box center [256, 218] width 11 height 30
checkbox input "true"
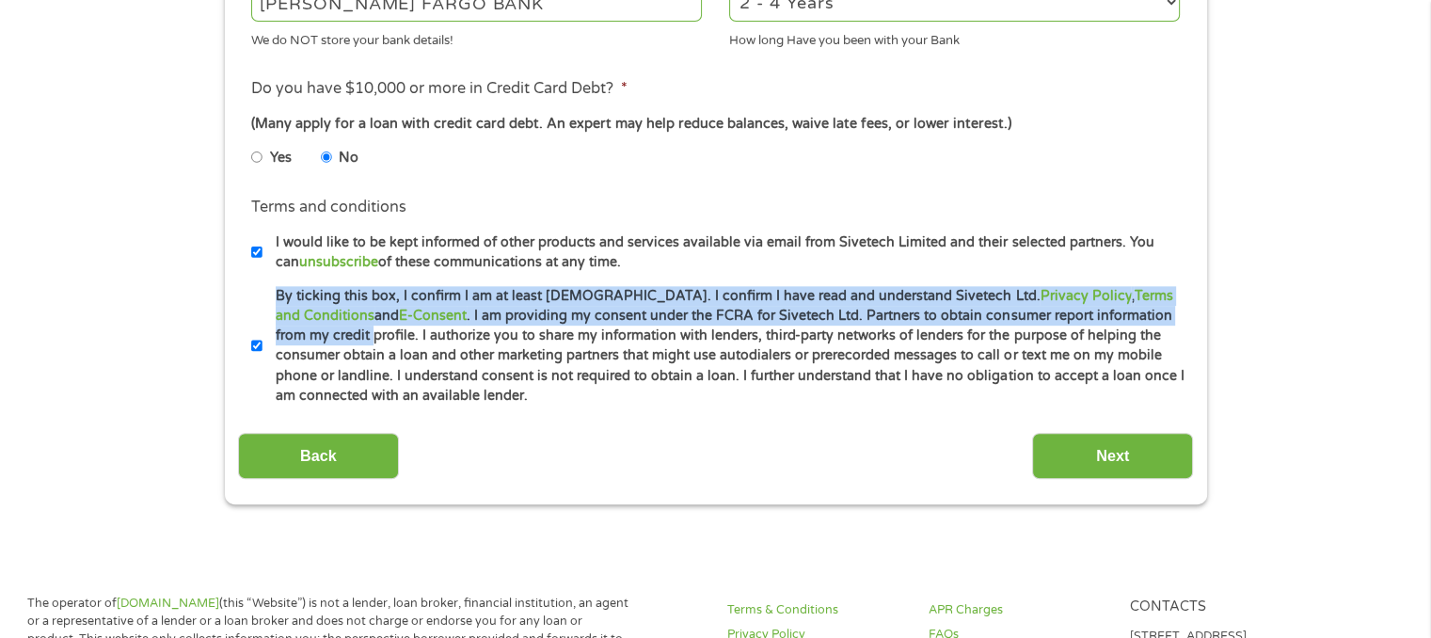
scroll to position [773, 0]
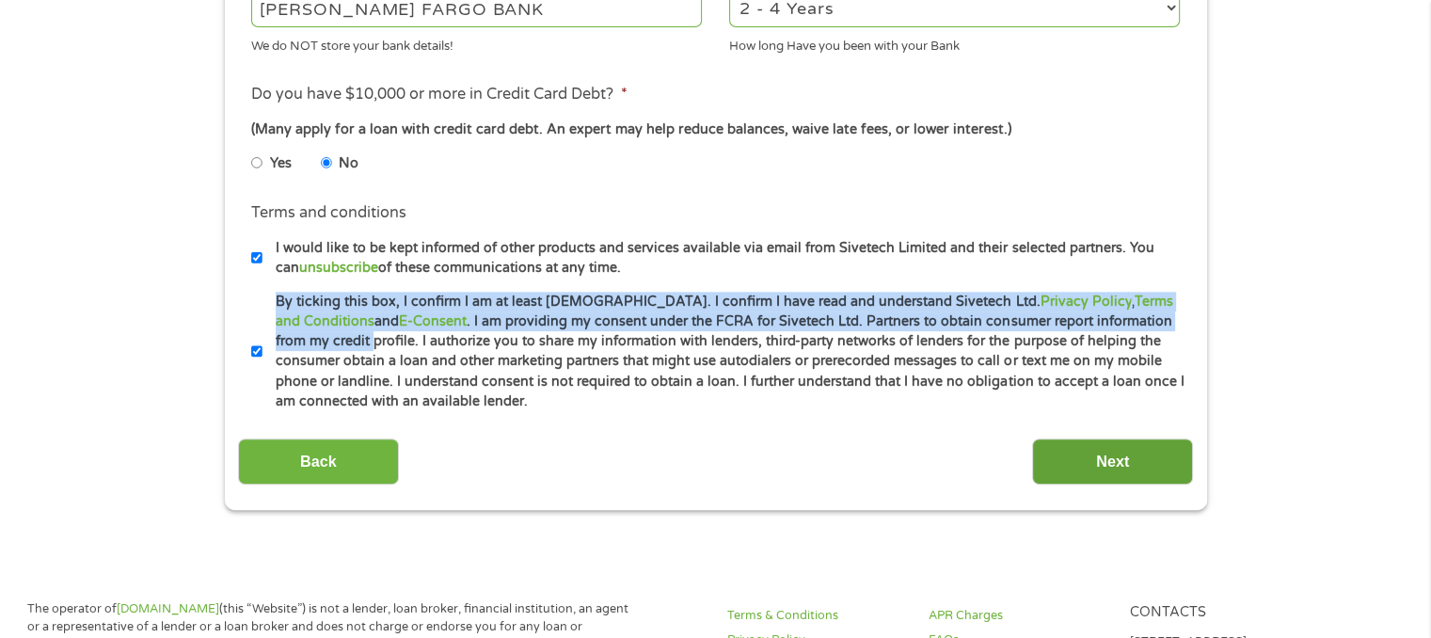
click at [1115, 456] on input "Next" at bounding box center [1112, 461] width 161 height 46
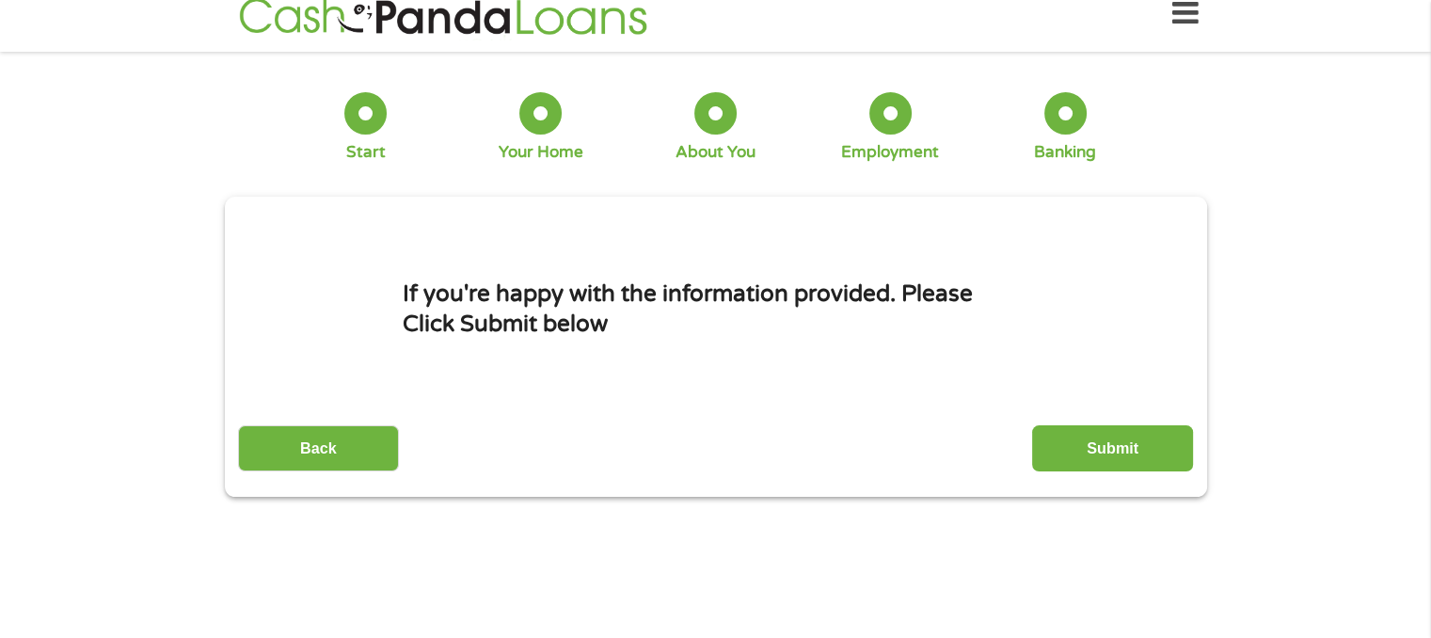
scroll to position [0, 0]
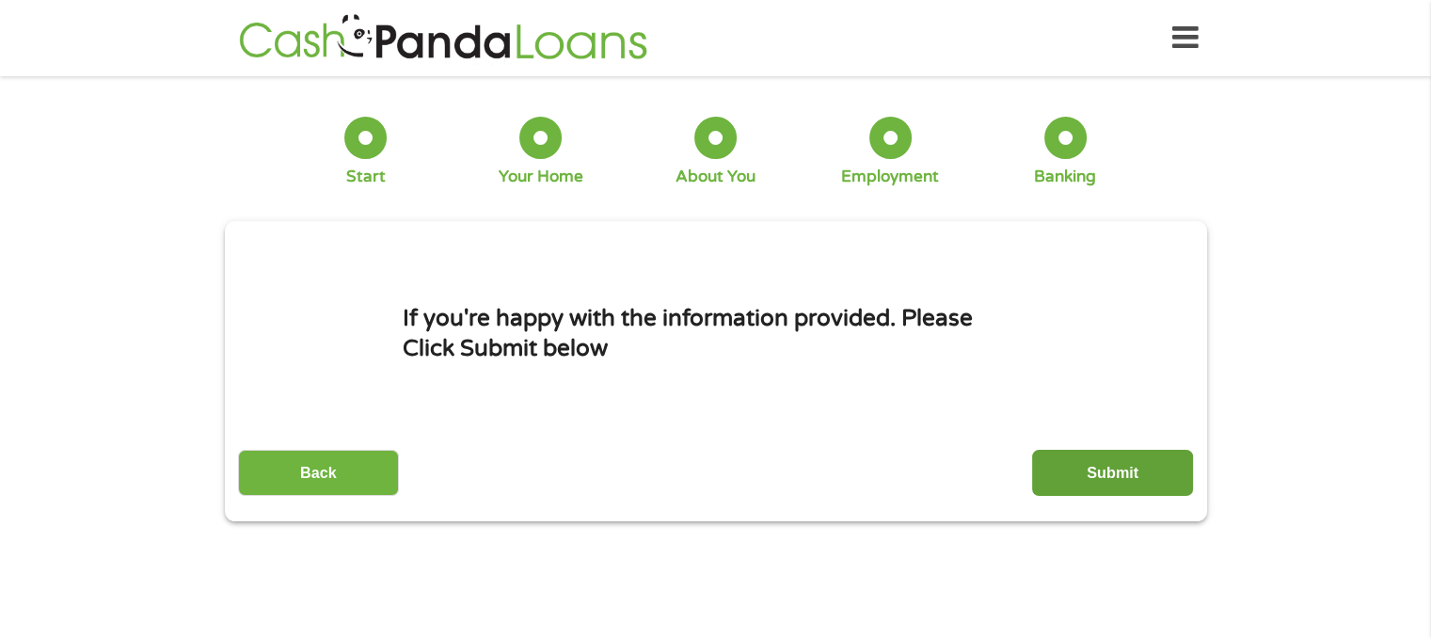
click at [1114, 473] on input "Submit" at bounding box center [1112, 473] width 161 height 46
